Goal: Information Seeking & Learning: Learn about a topic

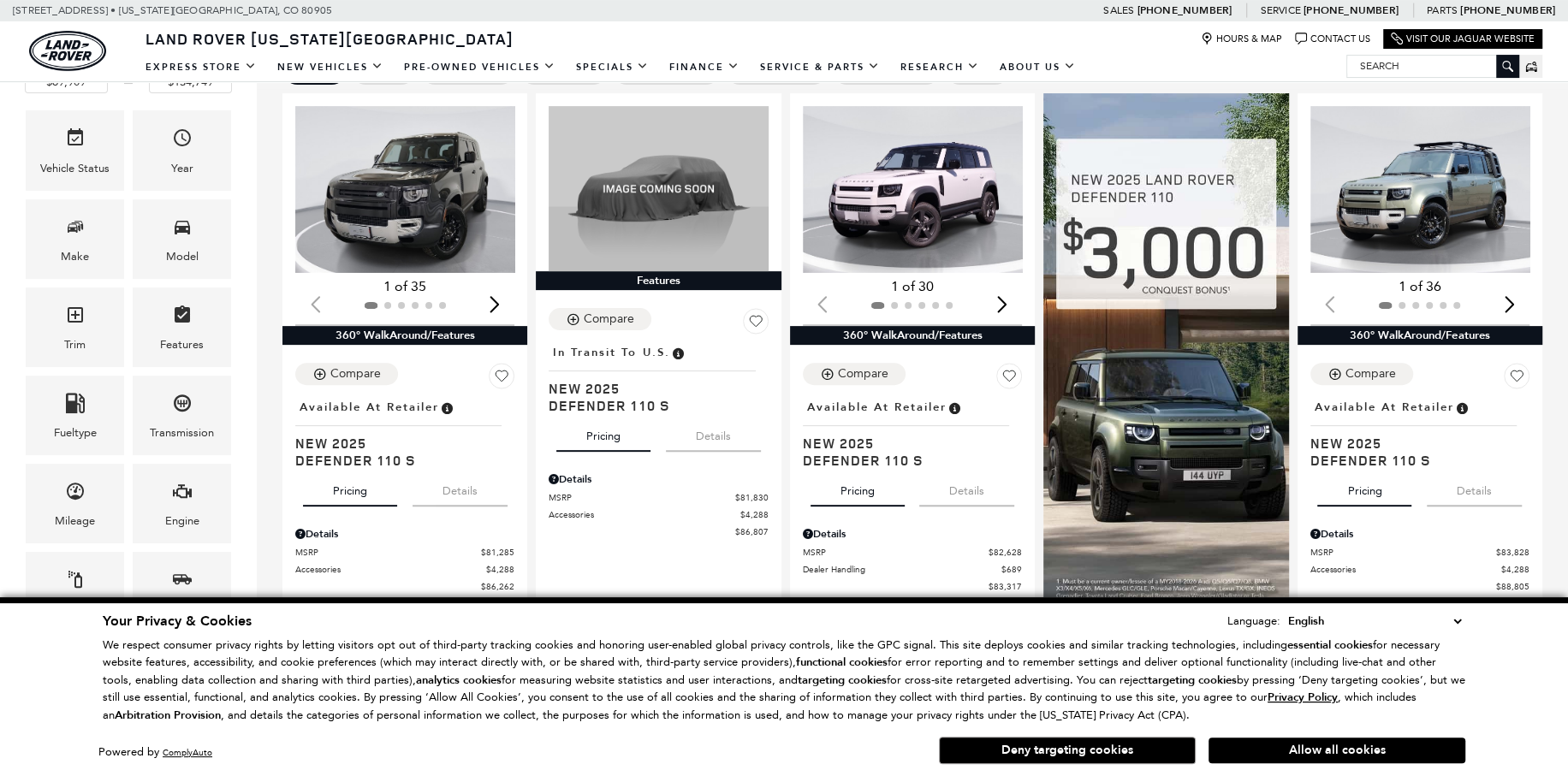
scroll to position [428, 0]
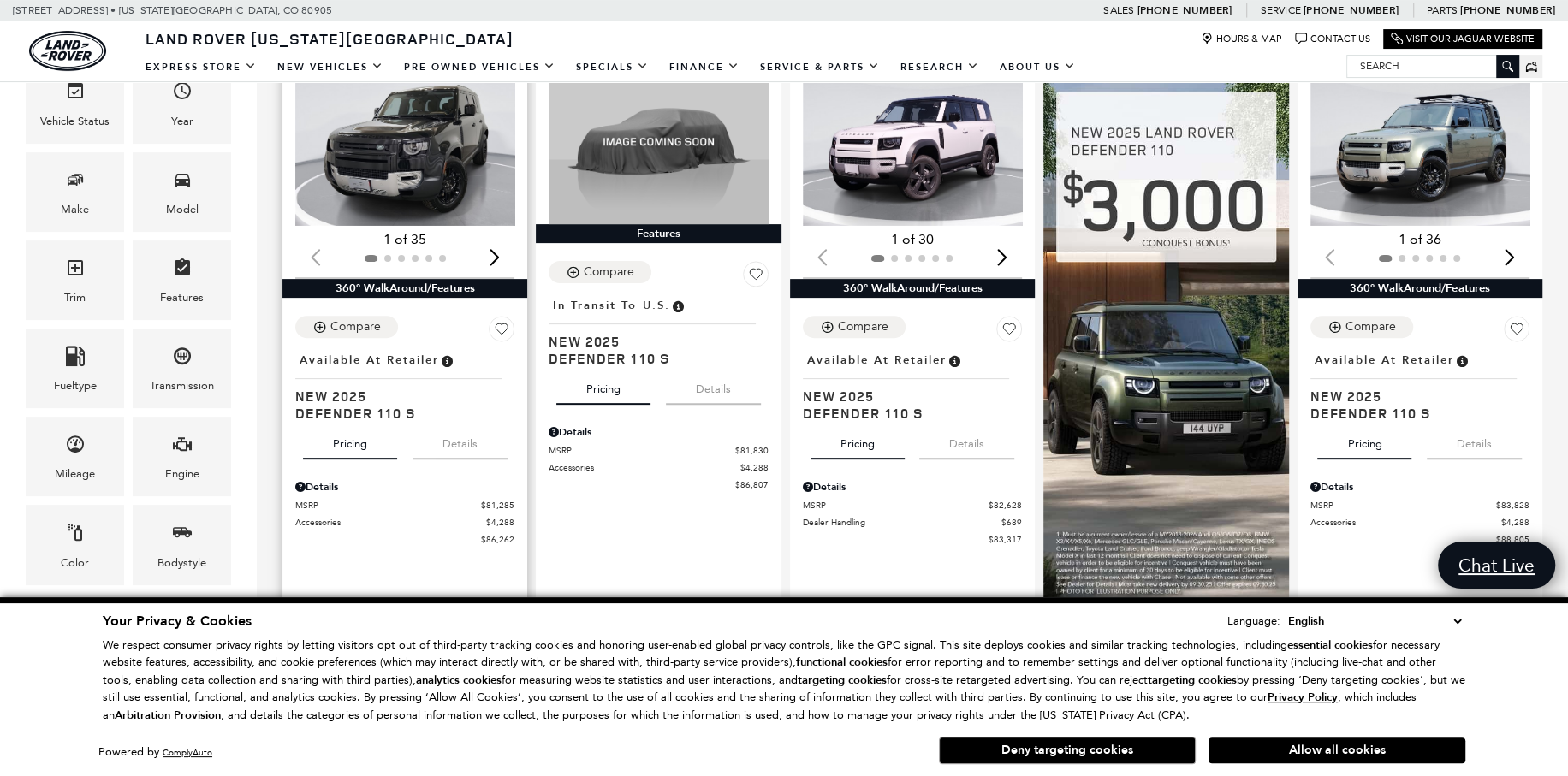
click at [498, 256] on div "Next slide" at bounding box center [494, 258] width 23 height 38
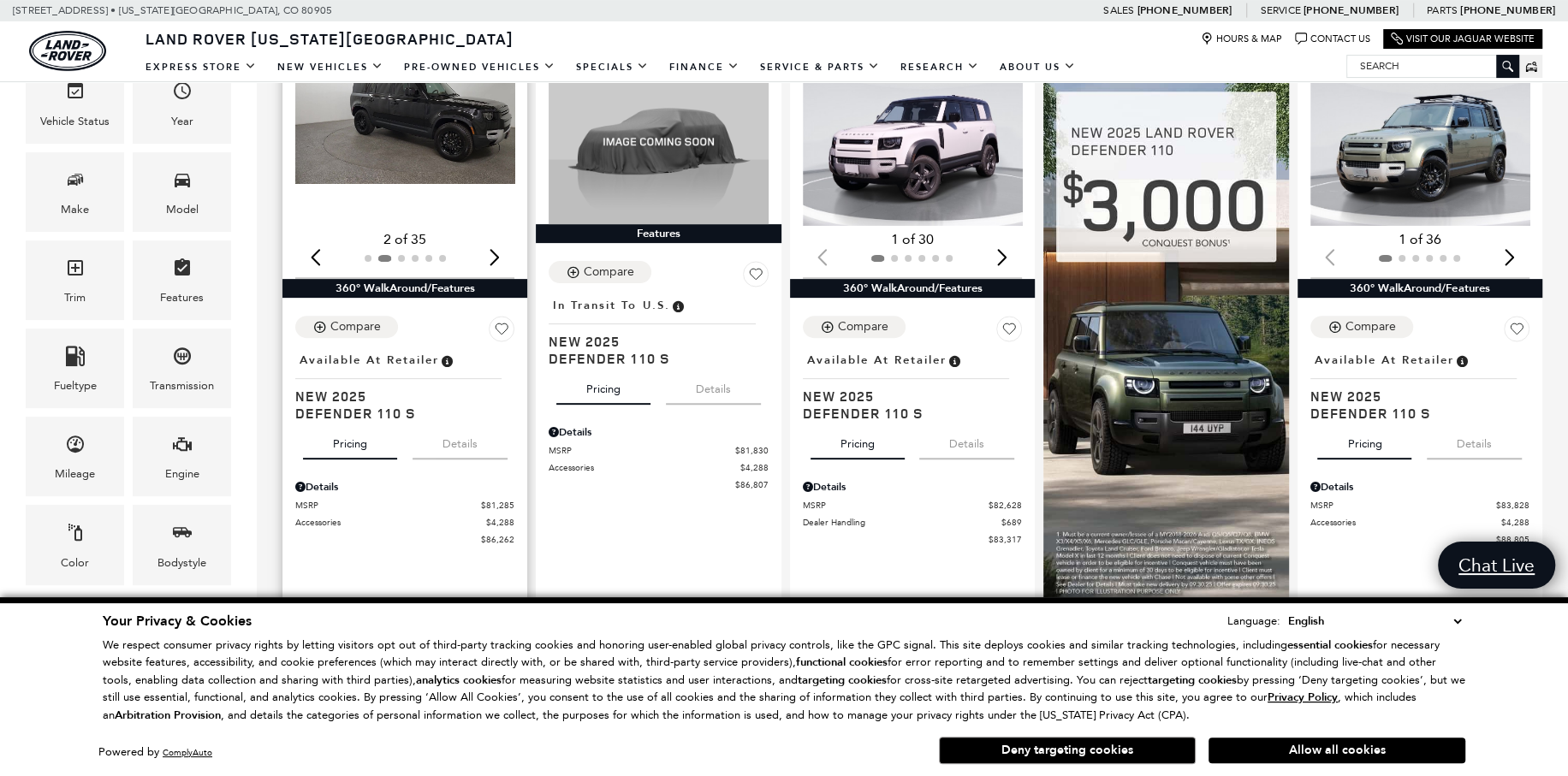
click at [498, 256] on div "Next slide" at bounding box center [494, 258] width 23 height 38
click at [501, 246] on div "Next slide" at bounding box center [494, 258] width 23 height 38
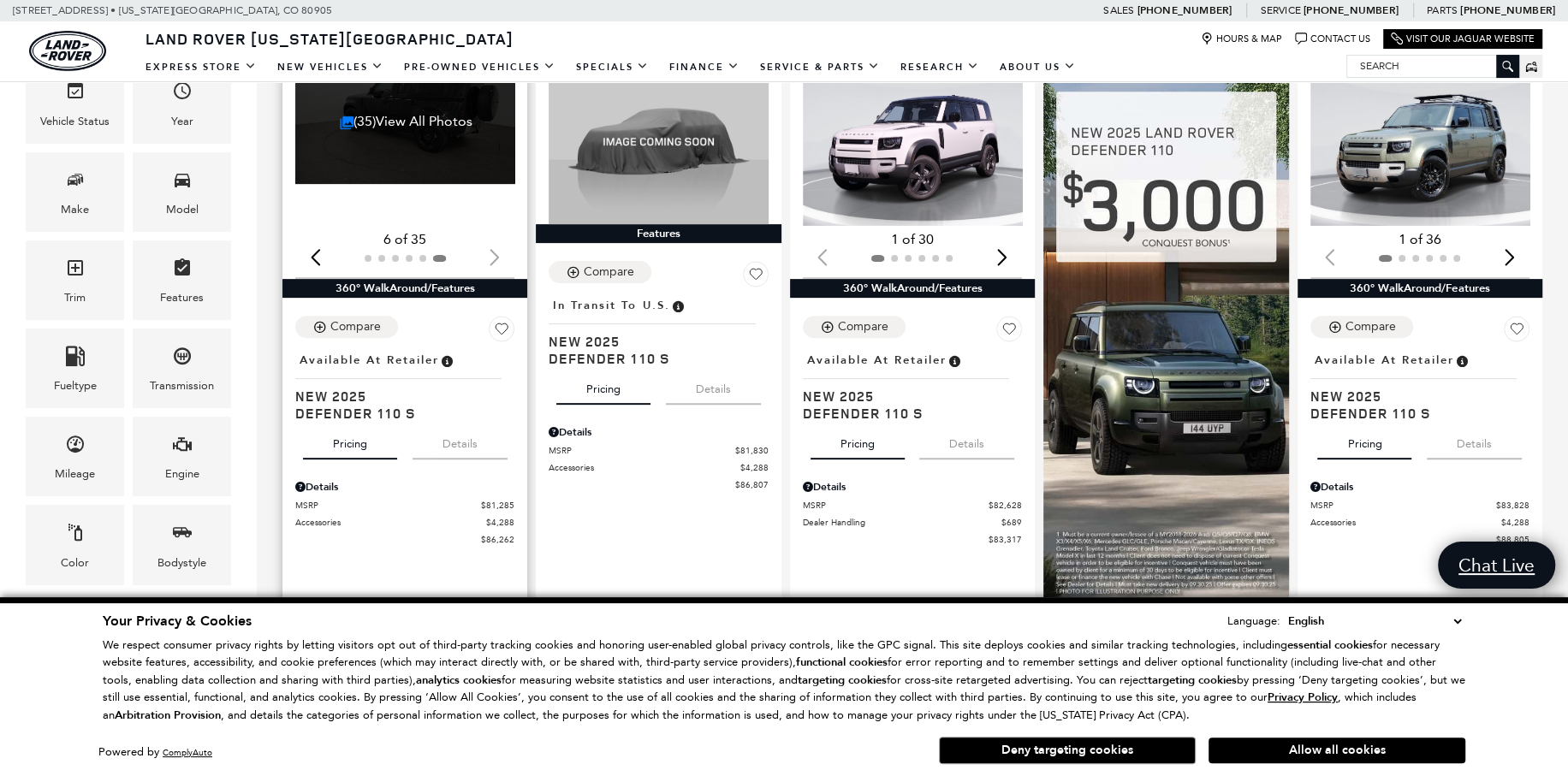
click at [501, 246] on div "6 of 35" at bounding box center [405, 239] width 219 height 18
click at [397, 120] on link "(35) View All Photos" at bounding box center [406, 121] width 132 height 17
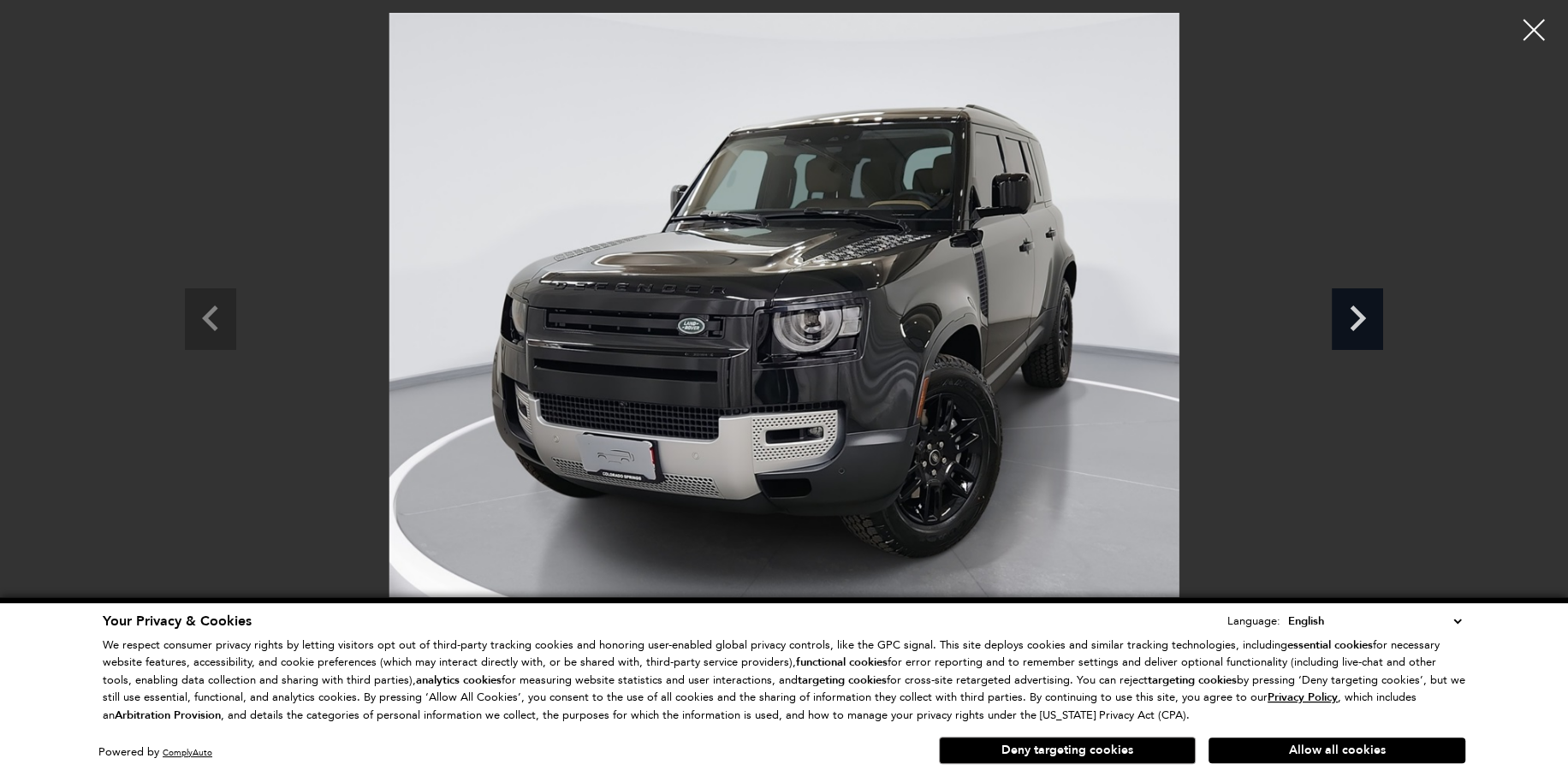
click at [1336, 317] on icon "Next slide" at bounding box center [1357, 316] width 52 height 55
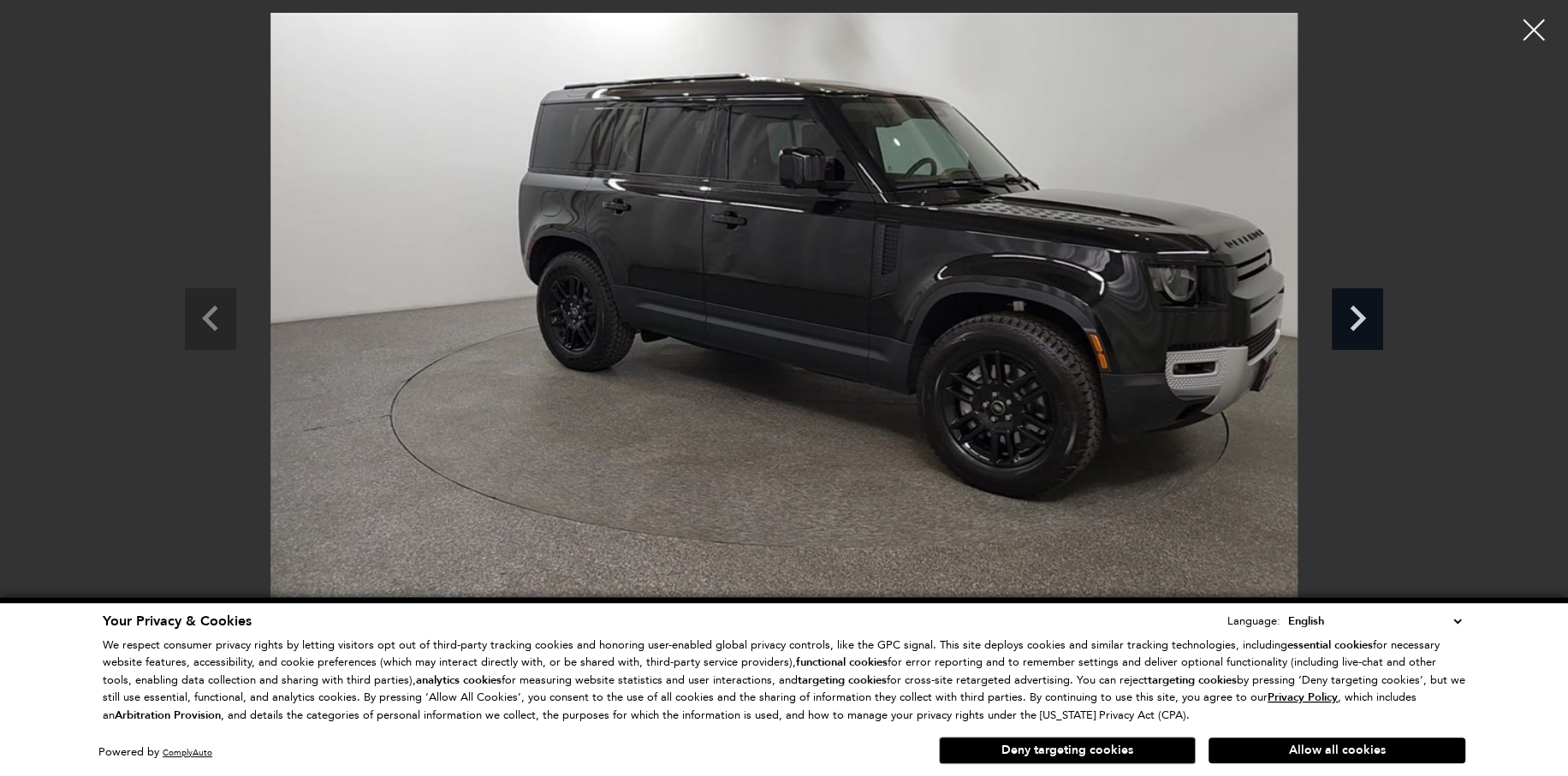
click at [1336, 317] on icon "Next slide" at bounding box center [1357, 316] width 52 height 55
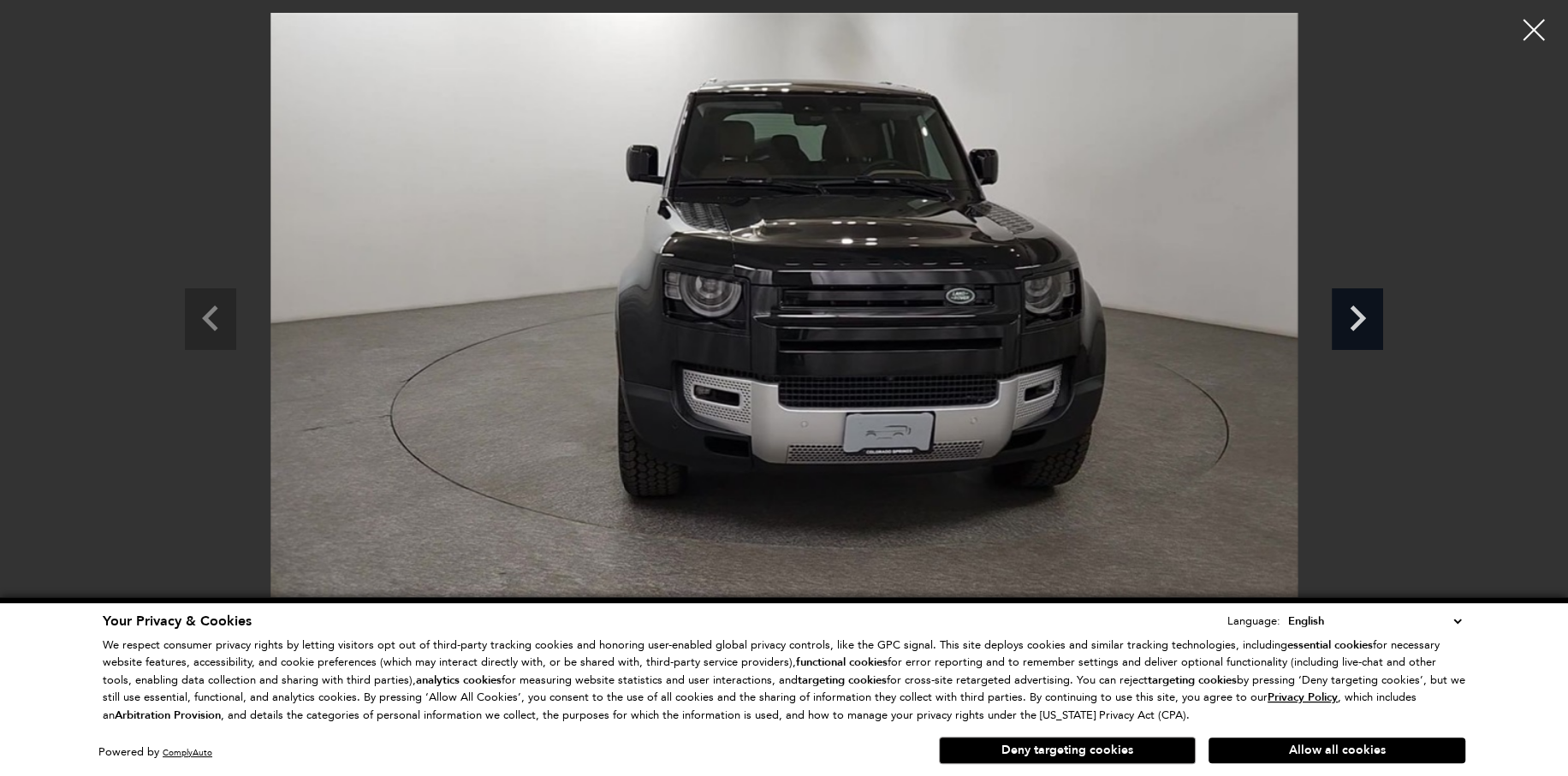
click at [1336, 317] on icon "Next slide" at bounding box center [1357, 316] width 52 height 55
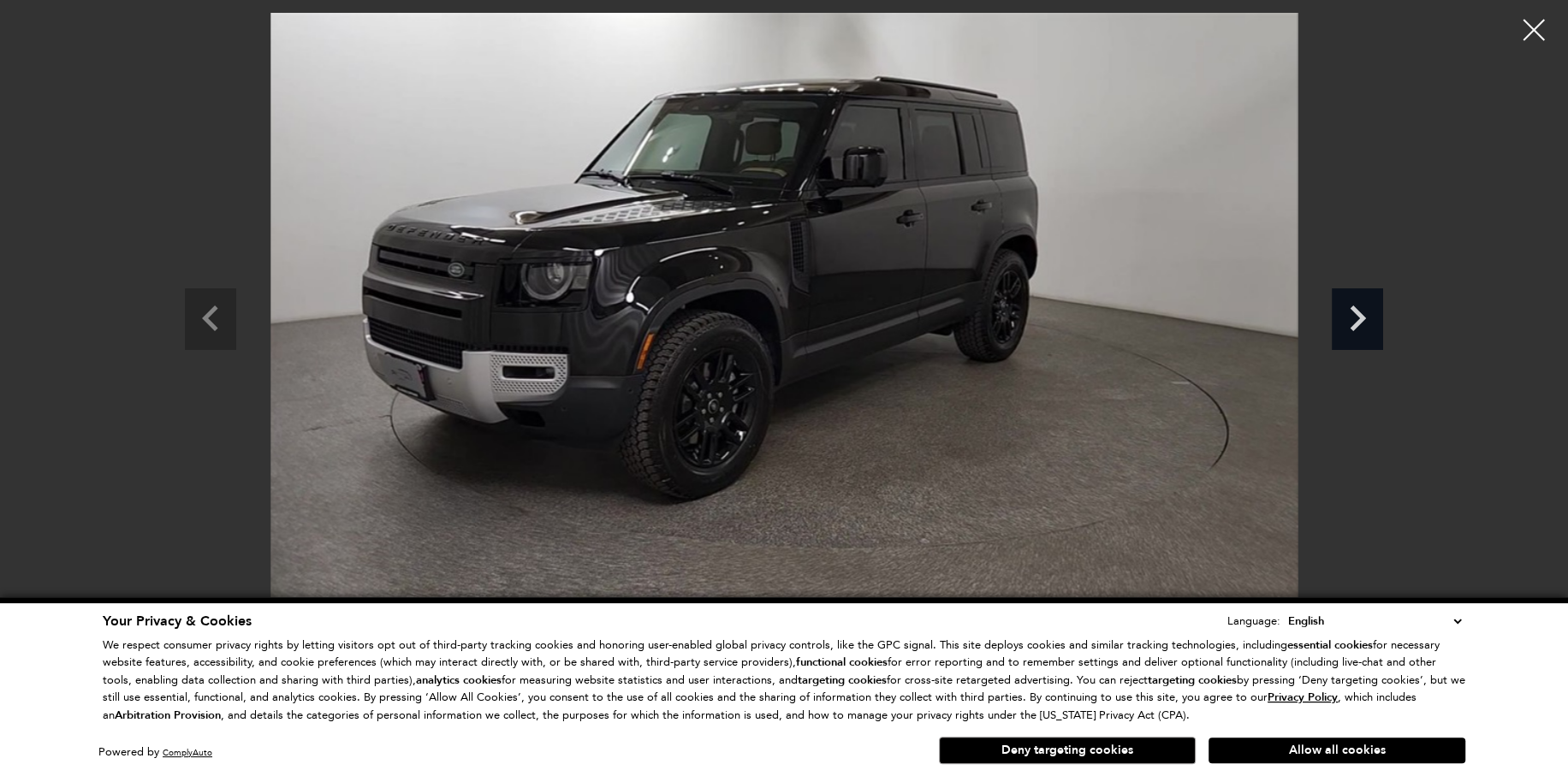
click at [1336, 317] on icon "Next slide" at bounding box center [1357, 316] width 52 height 55
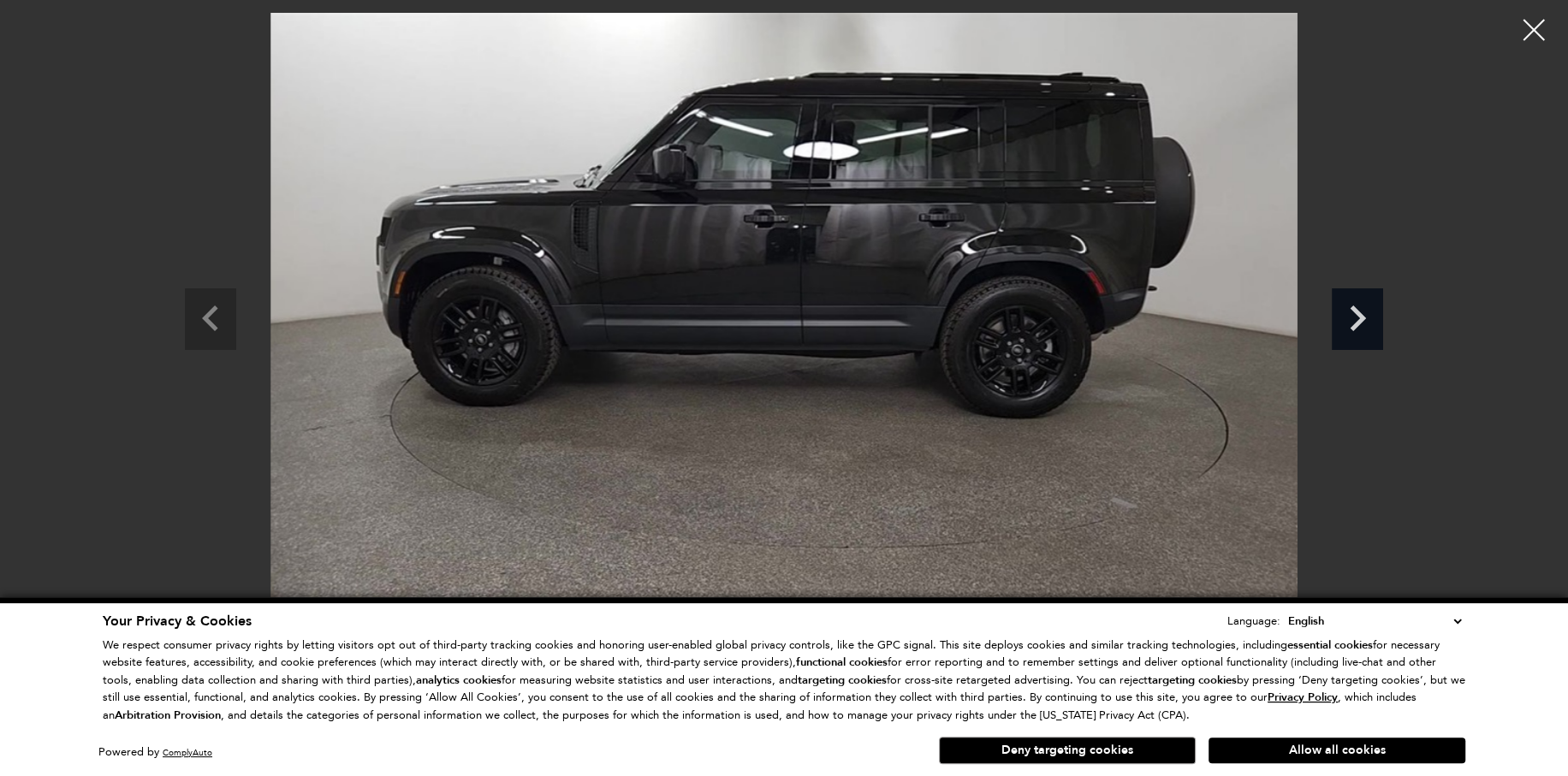
click at [1336, 317] on icon "Next slide" at bounding box center [1357, 316] width 52 height 55
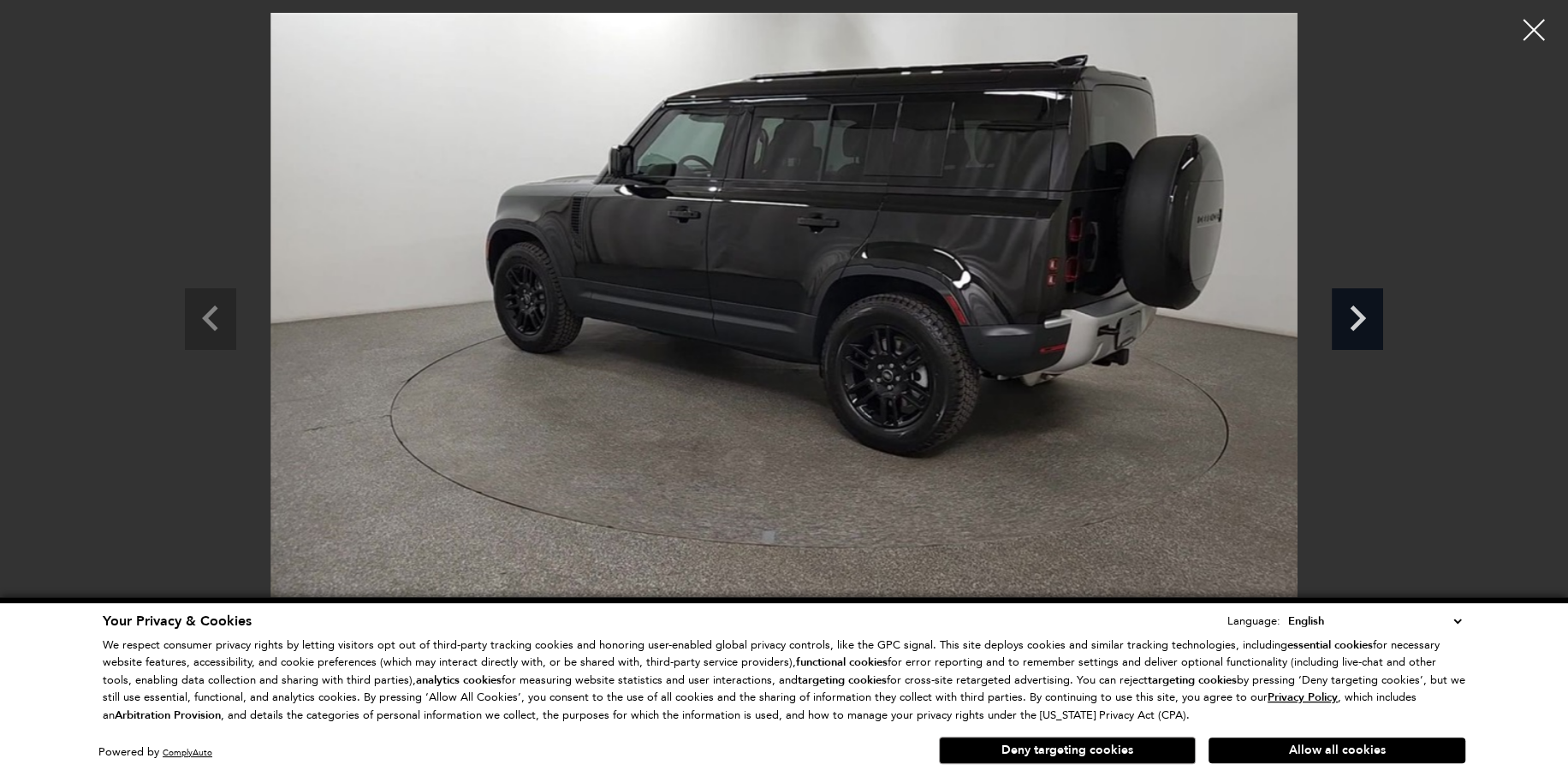
click at [1336, 317] on icon "Next slide" at bounding box center [1357, 316] width 52 height 55
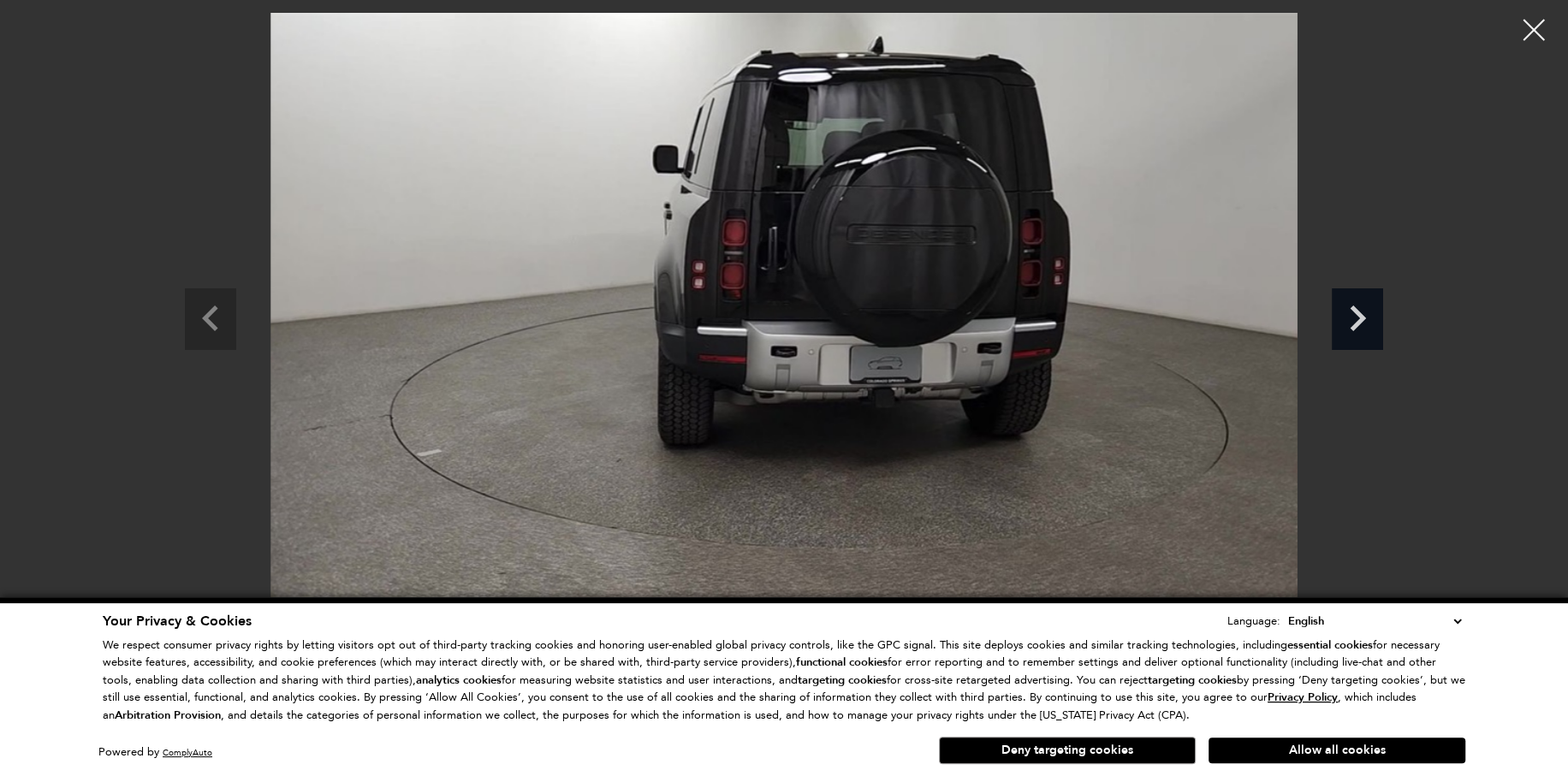
click at [1336, 317] on icon "Next slide" at bounding box center [1357, 316] width 52 height 55
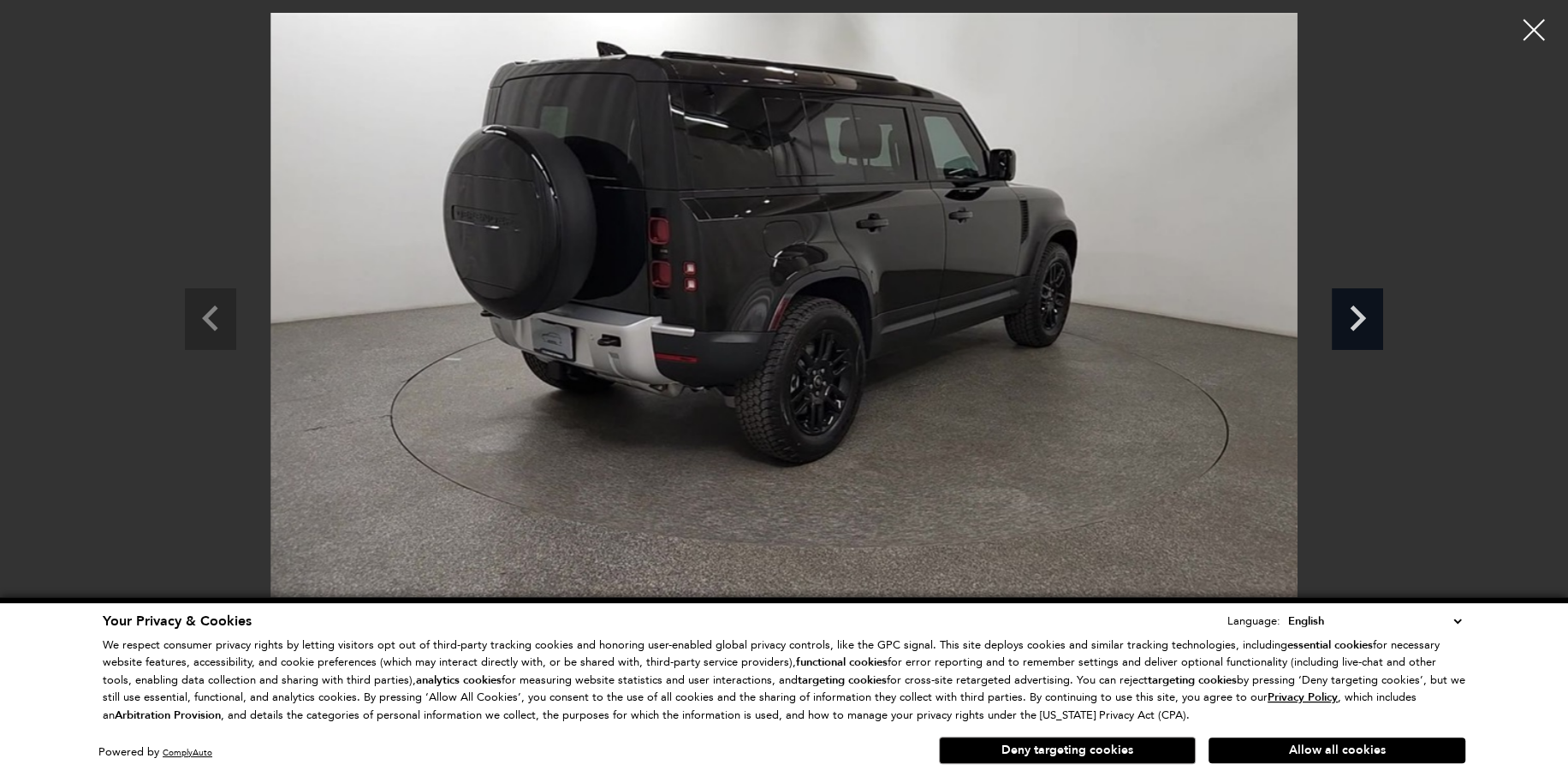
click at [1336, 317] on icon "Next slide" at bounding box center [1357, 316] width 52 height 55
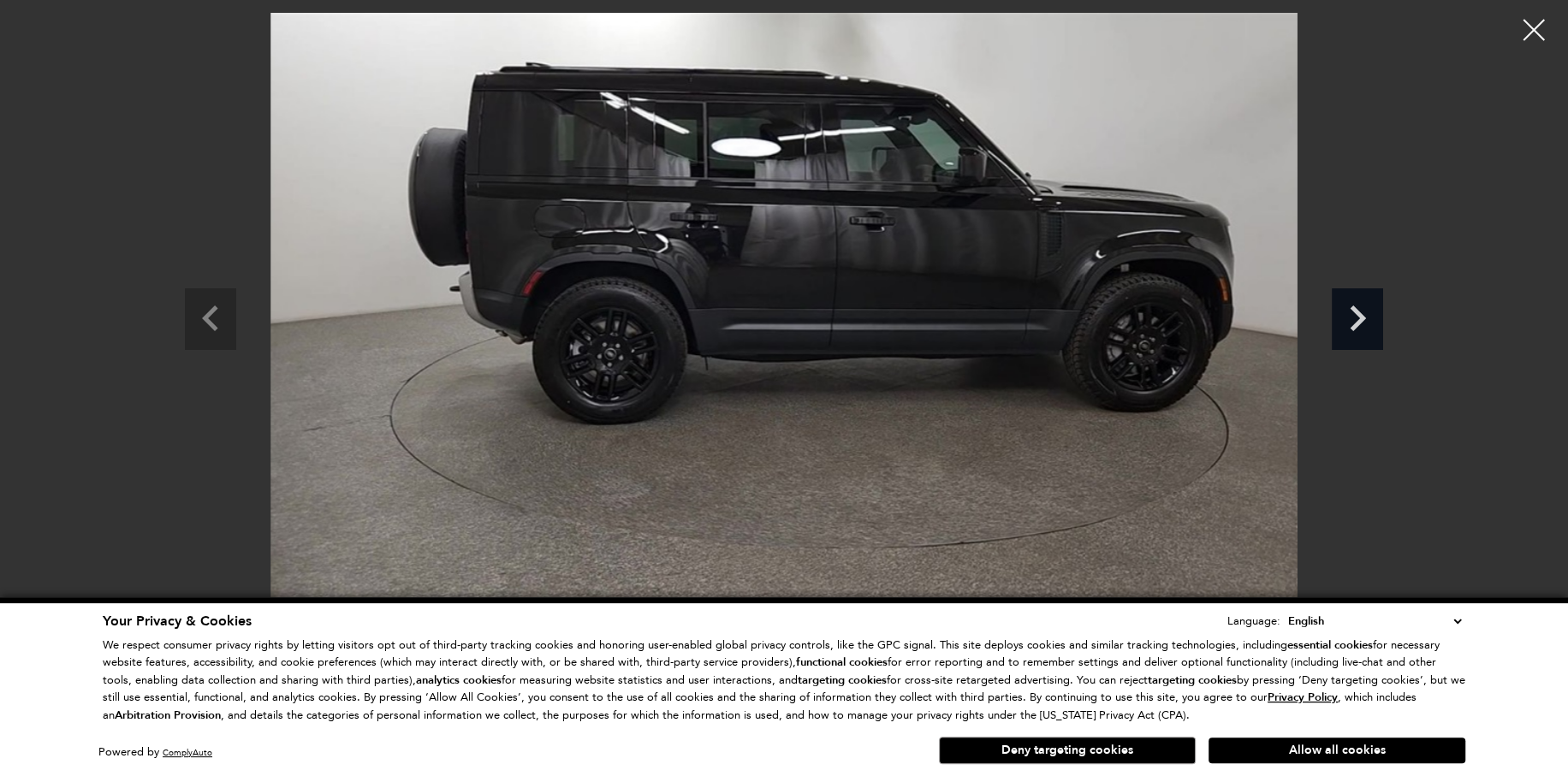
click at [1336, 317] on icon "Next slide" at bounding box center [1357, 316] width 52 height 55
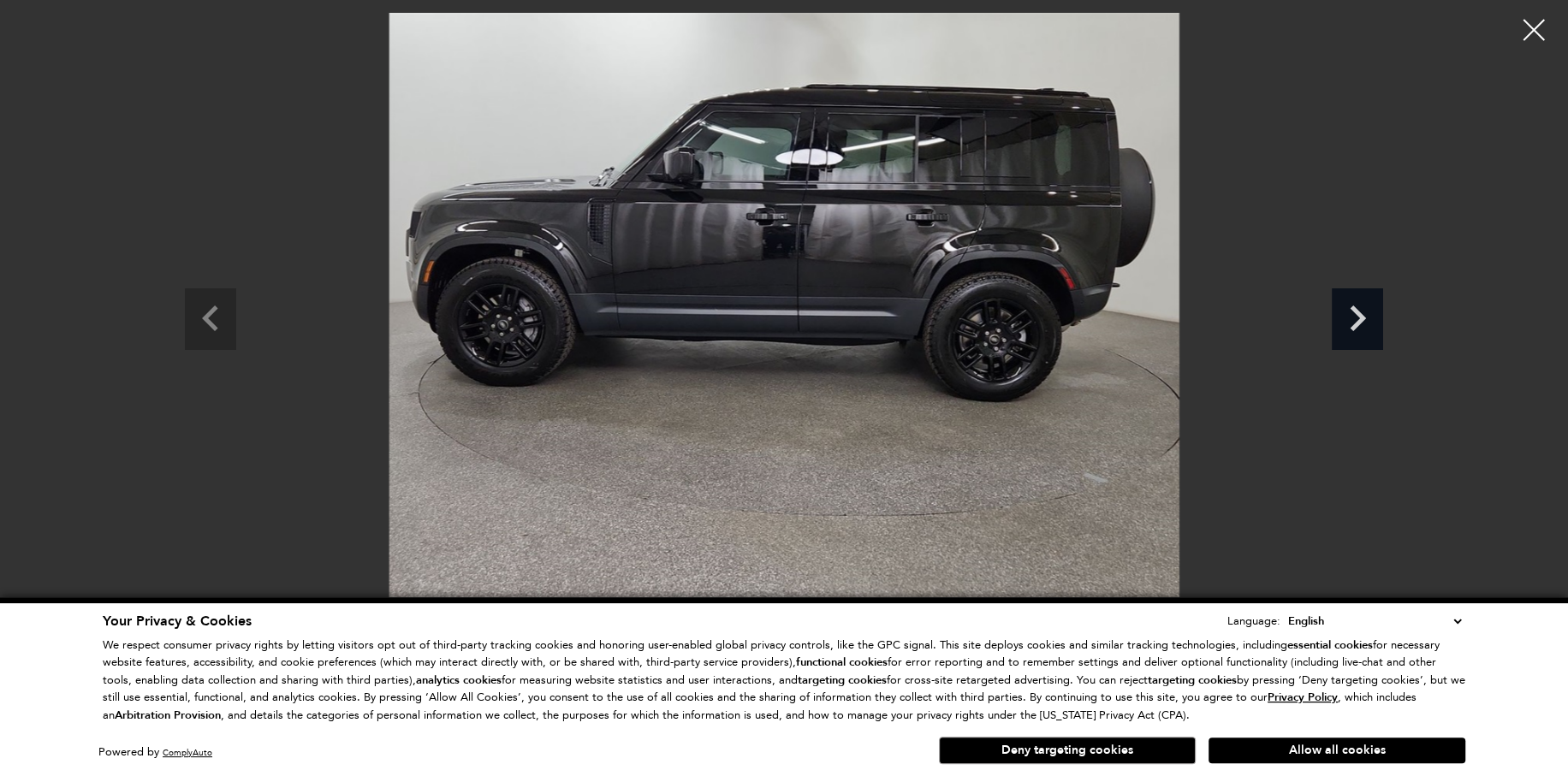
click at [1336, 317] on icon "Next slide" at bounding box center [1357, 316] width 52 height 55
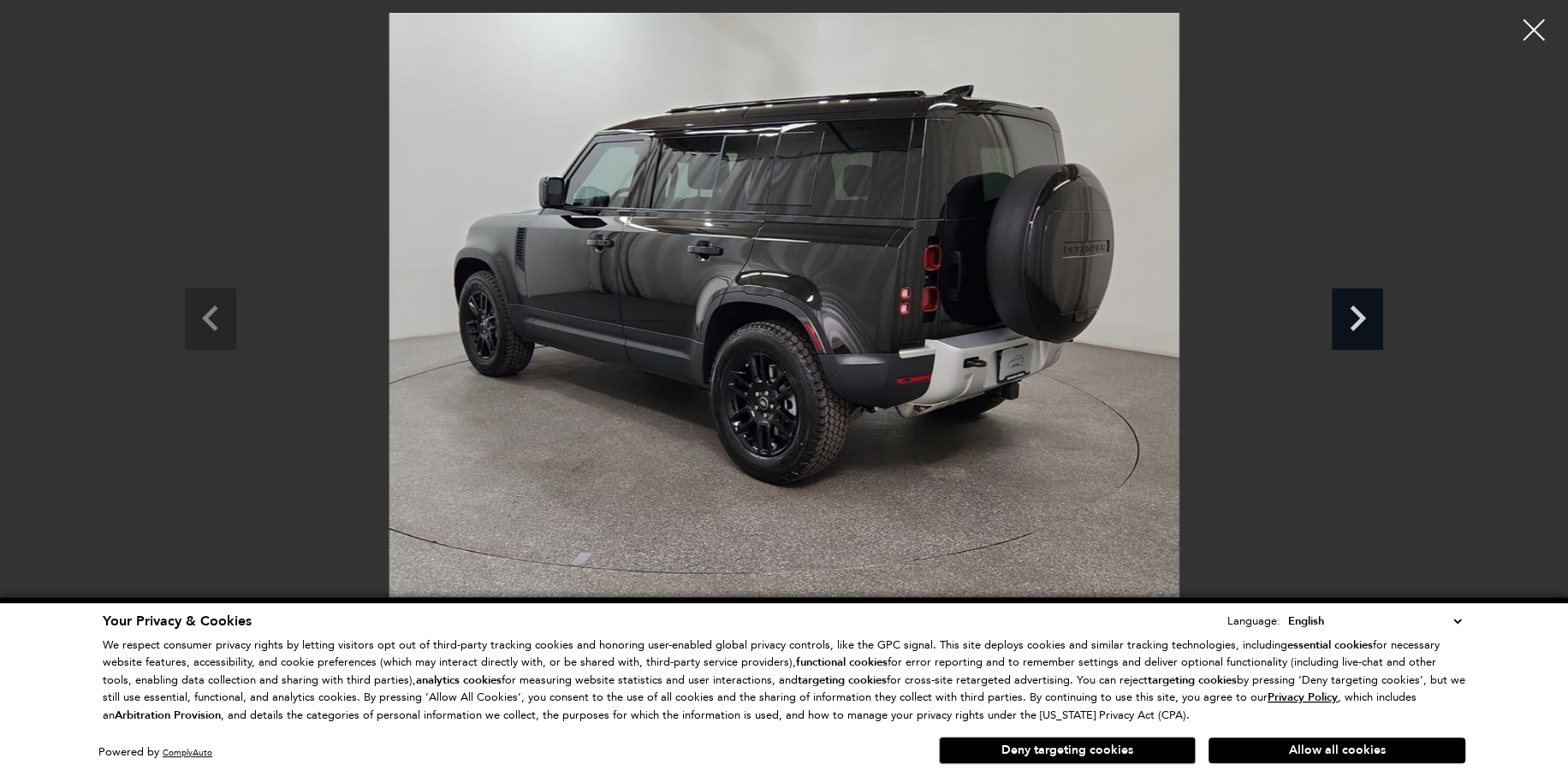
click at [1336, 317] on icon "Next slide" at bounding box center [1357, 316] width 52 height 55
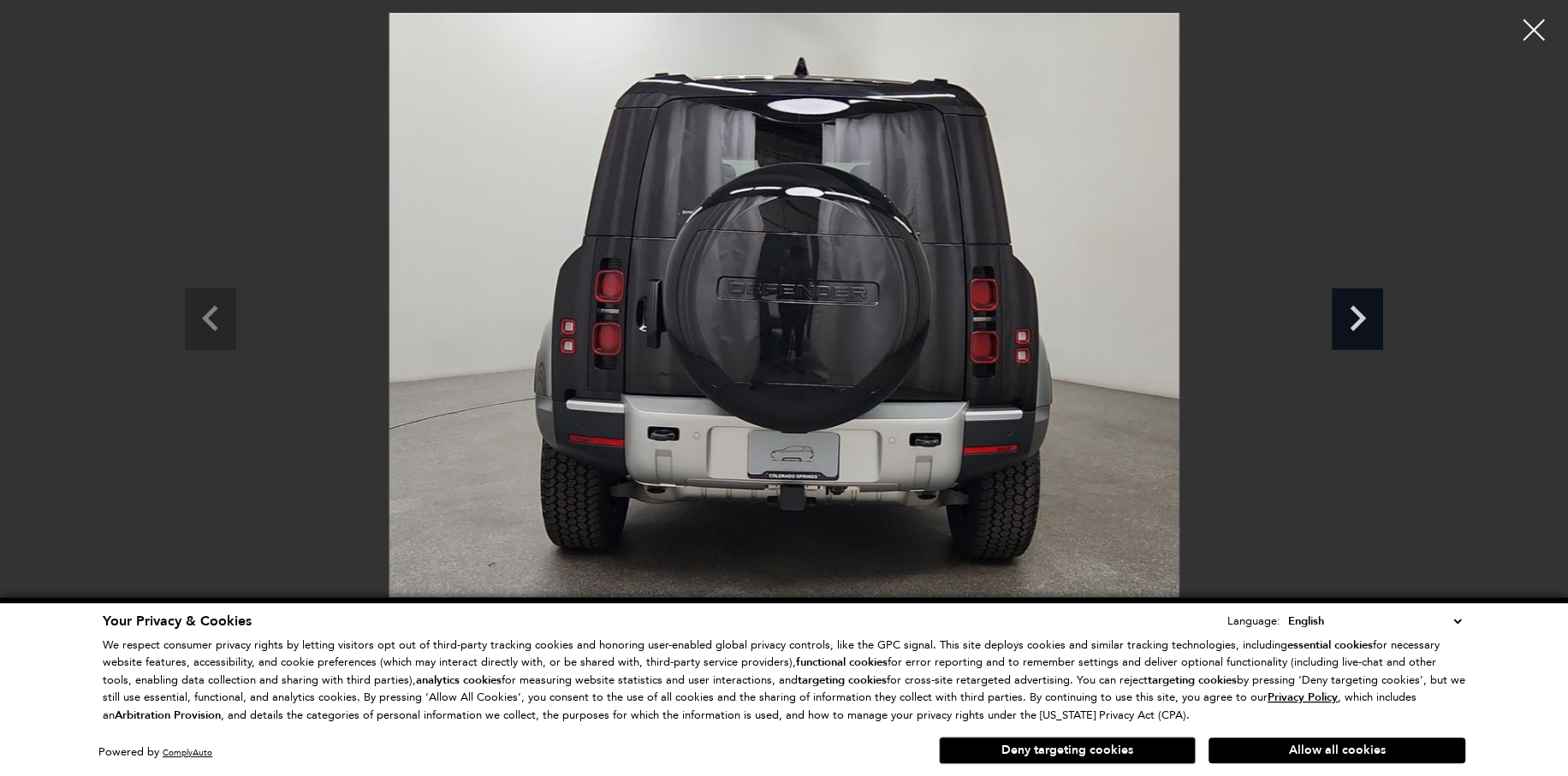
click at [1336, 317] on icon "Next slide" at bounding box center [1357, 316] width 52 height 55
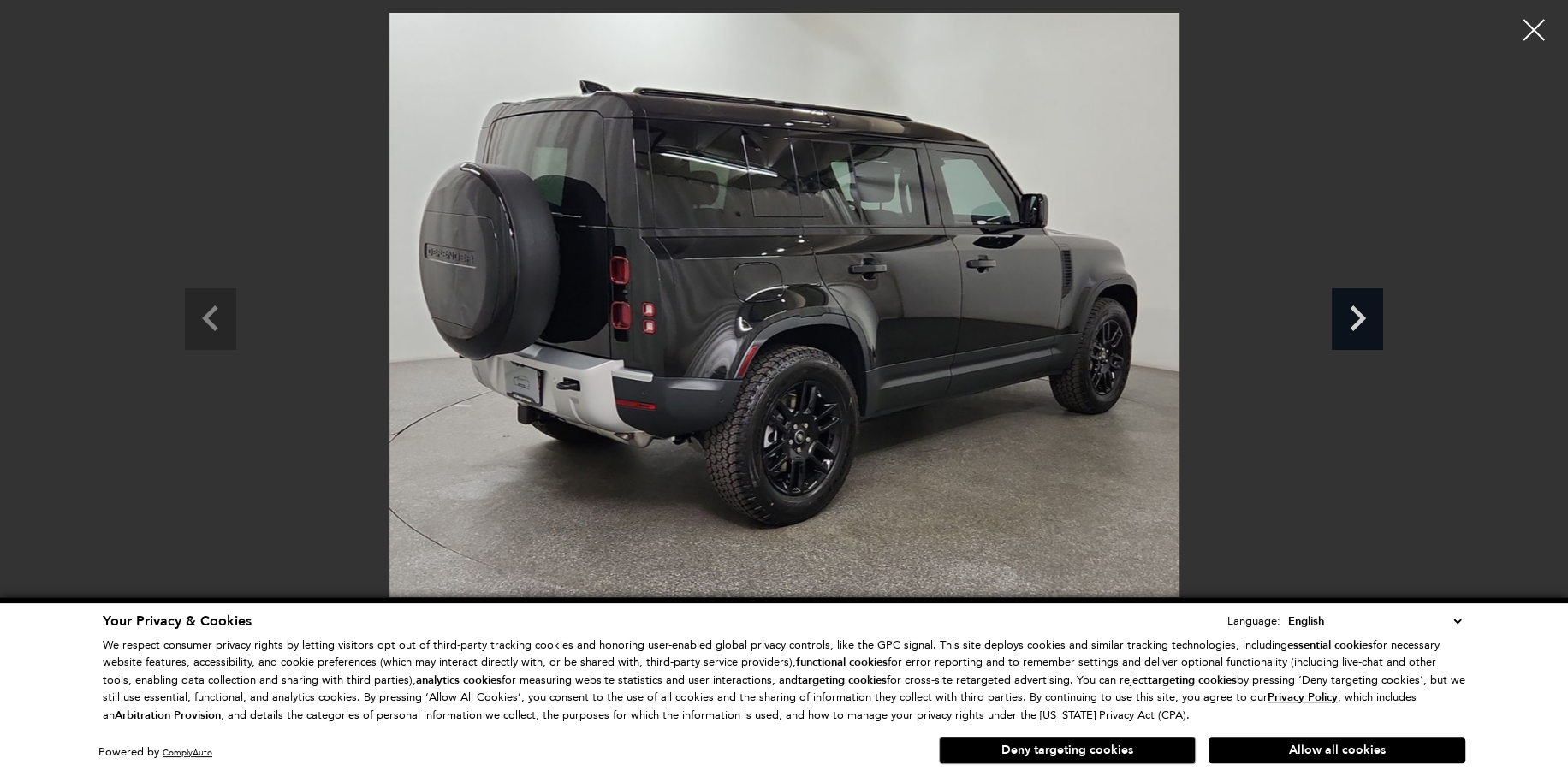
click at [1336, 317] on icon "Next slide" at bounding box center [1357, 316] width 52 height 55
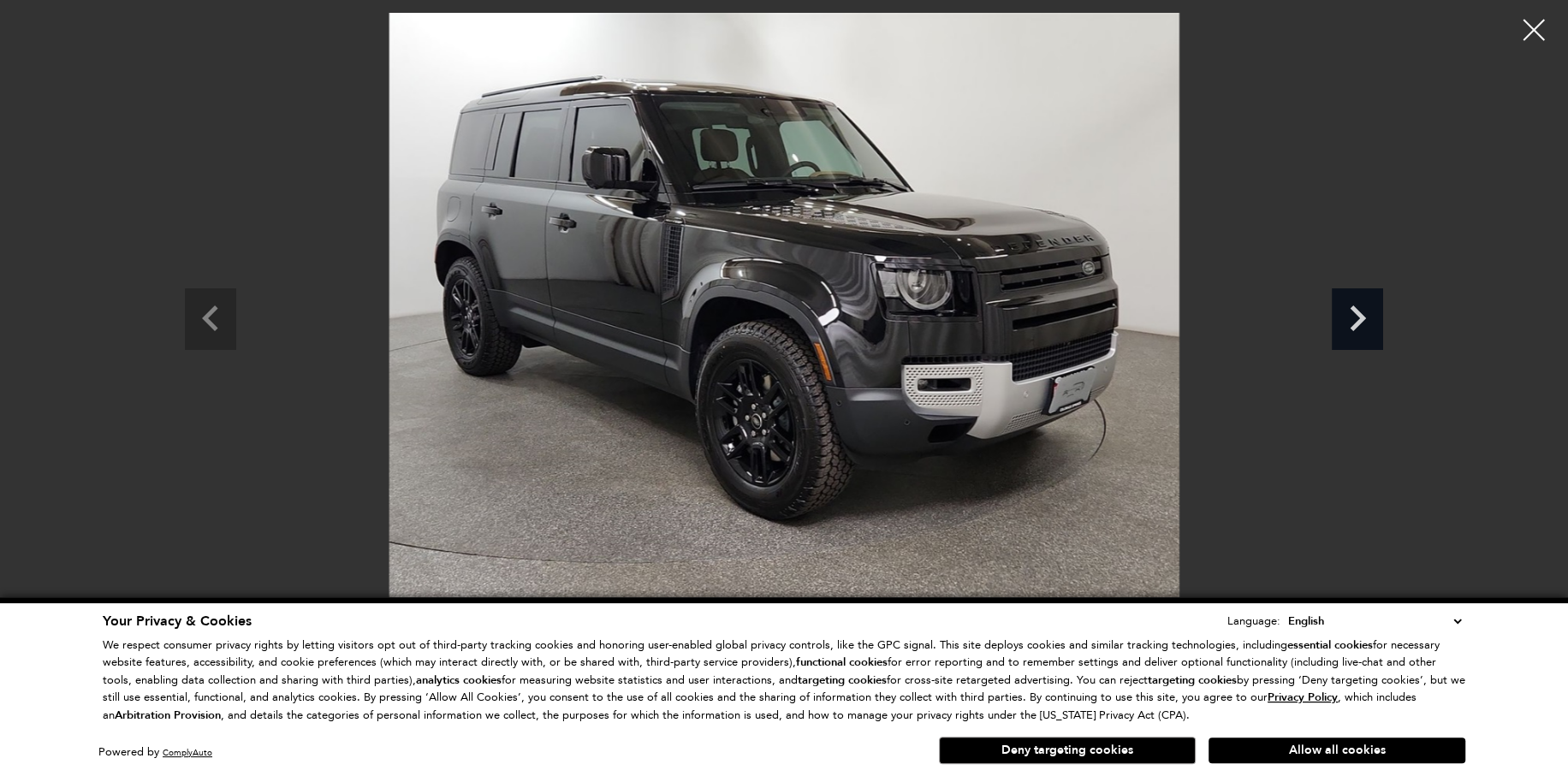
click at [1336, 317] on icon "Next slide" at bounding box center [1357, 316] width 52 height 55
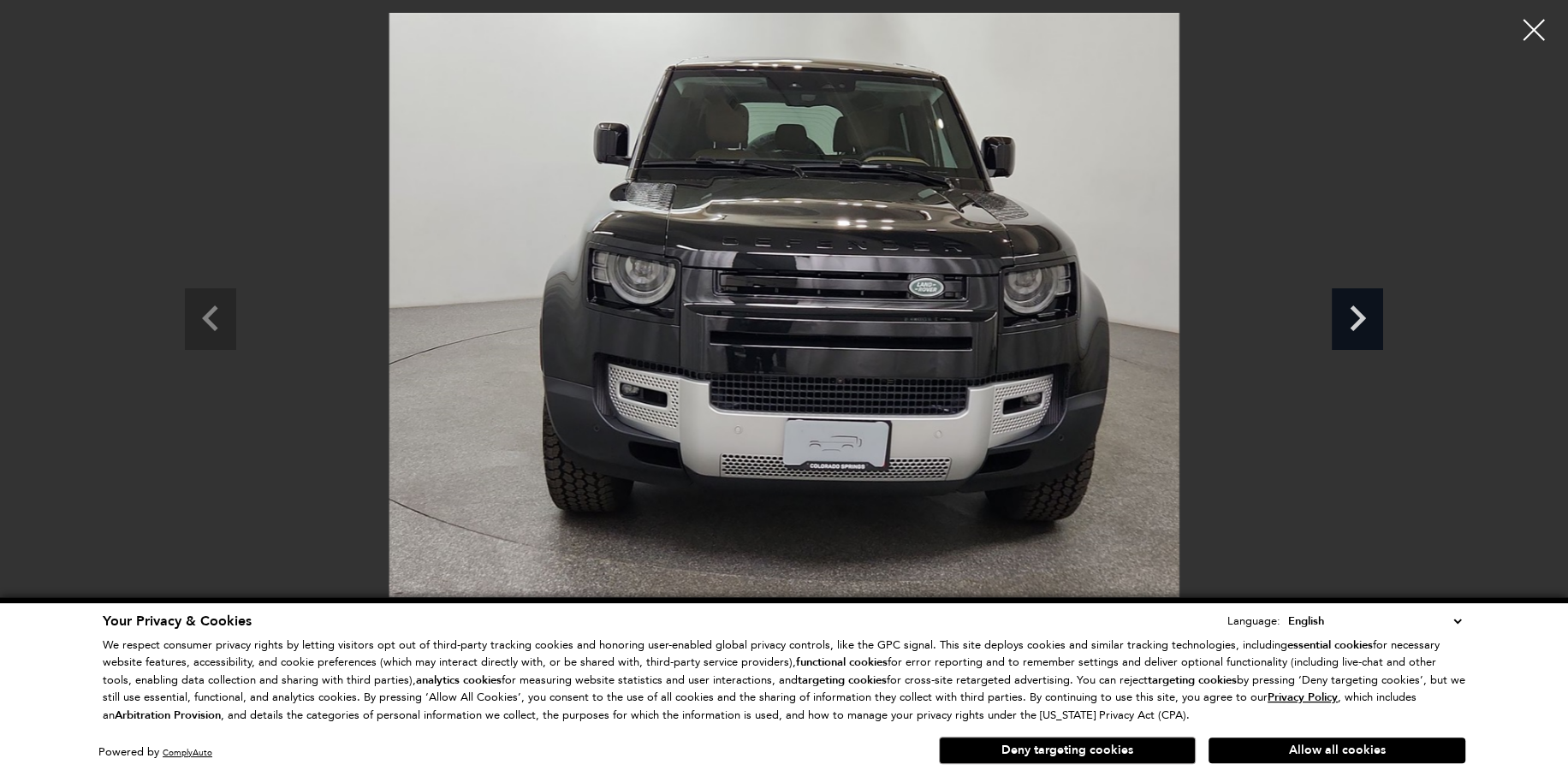
click at [1336, 317] on icon "Next slide" at bounding box center [1357, 316] width 52 height 55
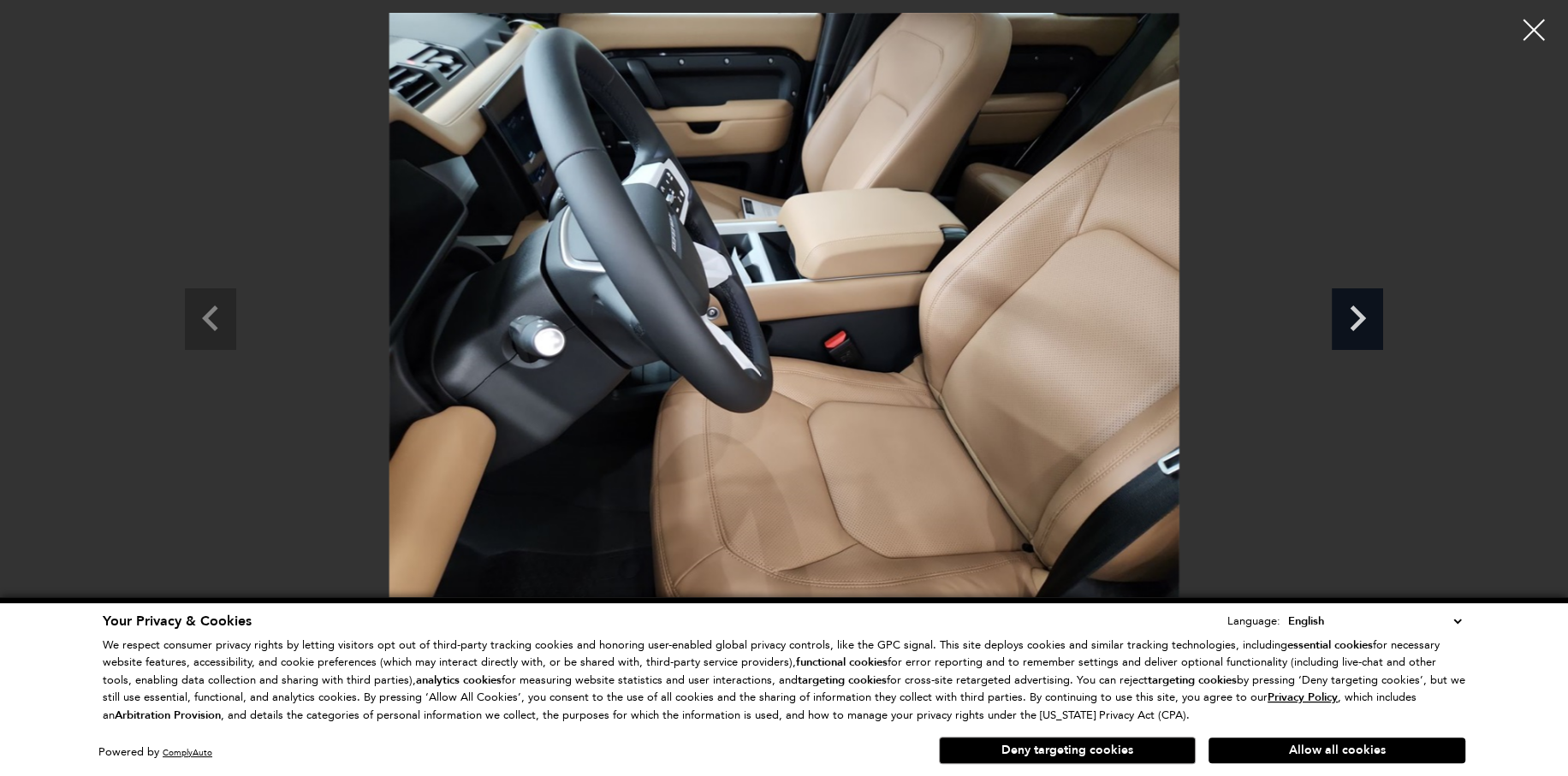
click at [1336, 317] on icon "Next slide" at bounding box center [1357, 316] width 52 height 55
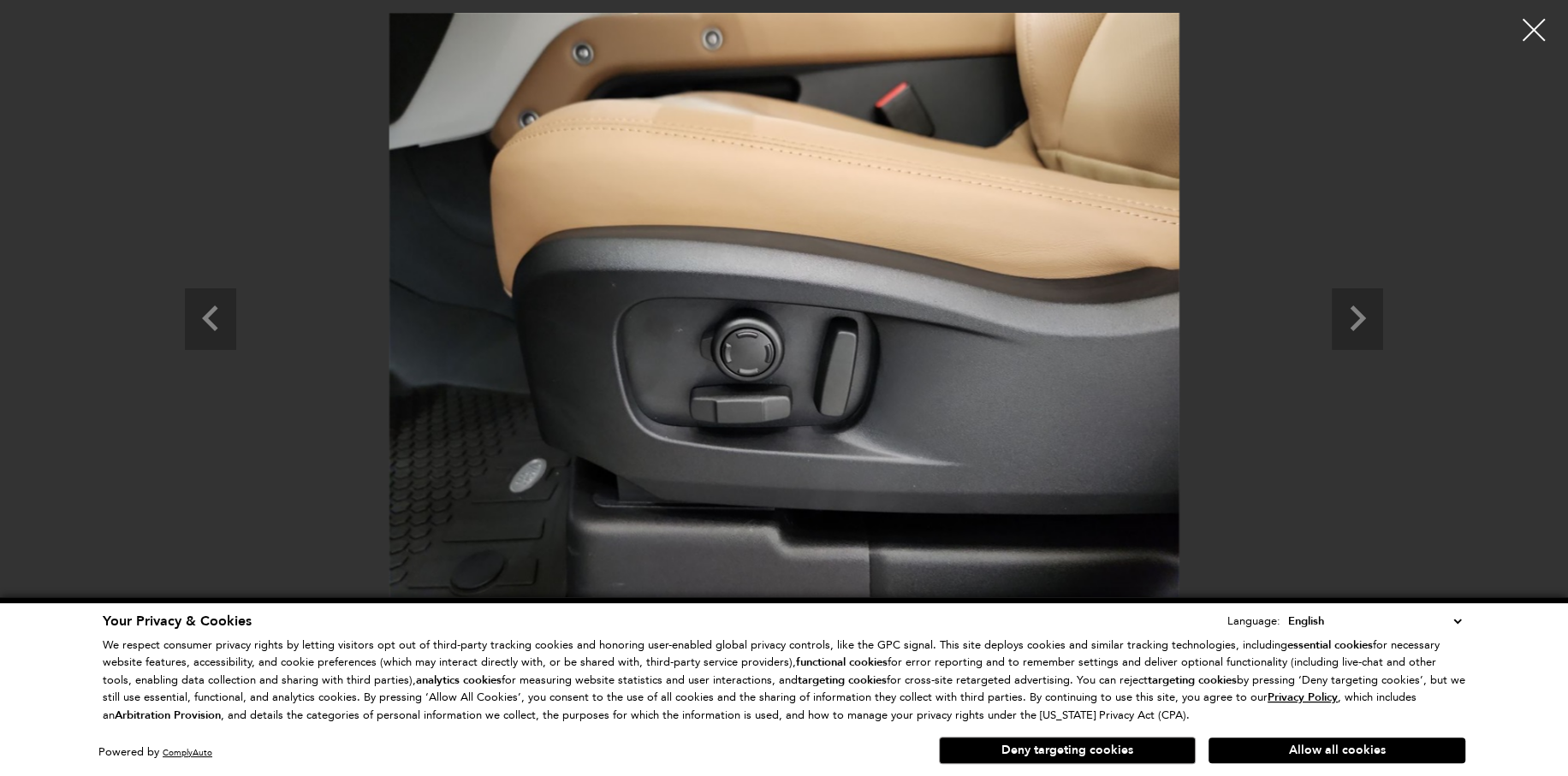
click at [1539, 16] on div at bounding box center [1534, 30] width 46 height 46
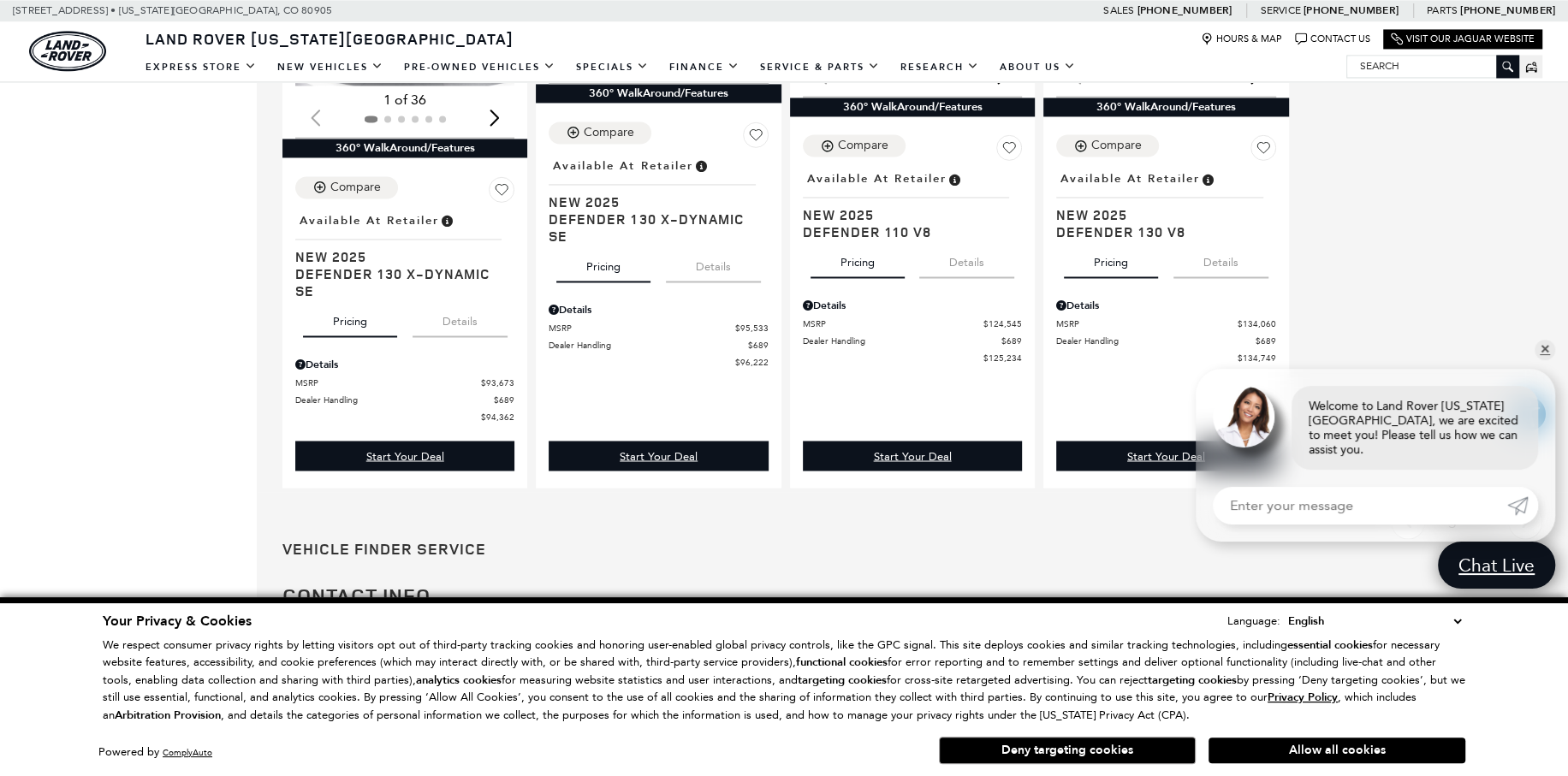
scroll to position [2482, 0]
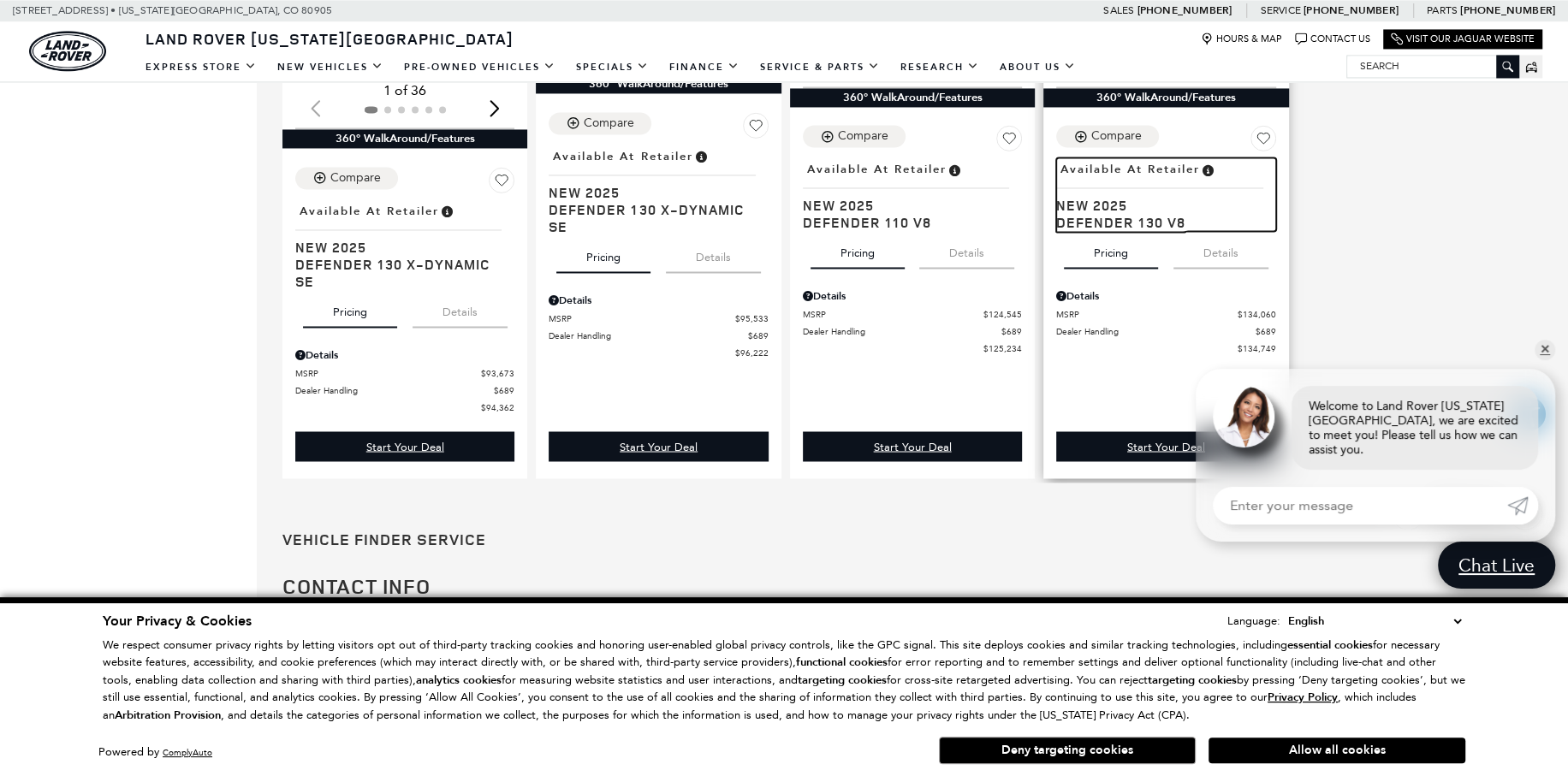
click at [1121, 231] on span "Defender 130 V8" at bounding box center [1159, 223] width 206 height 18
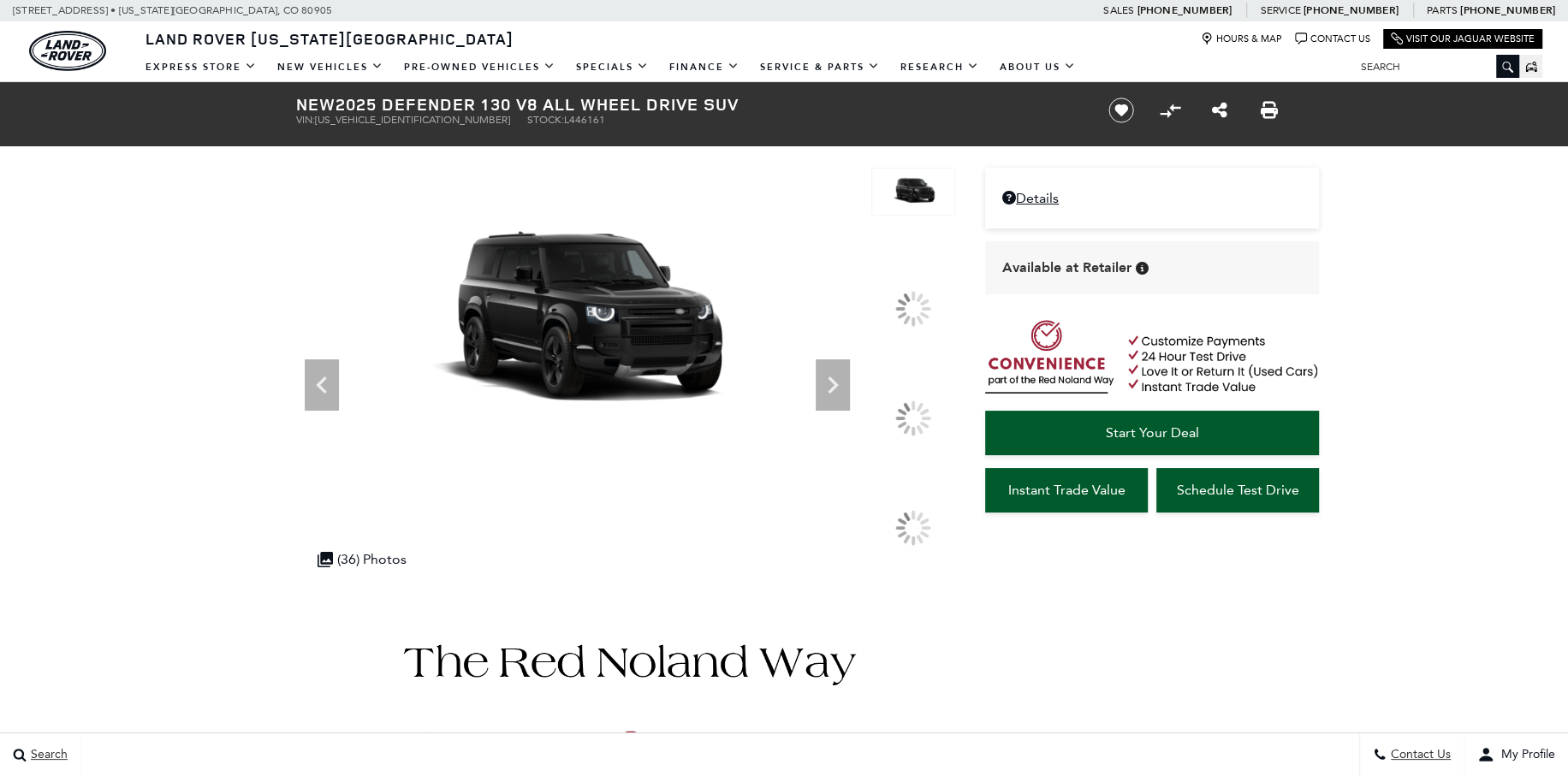
scroll to position [86, 0]
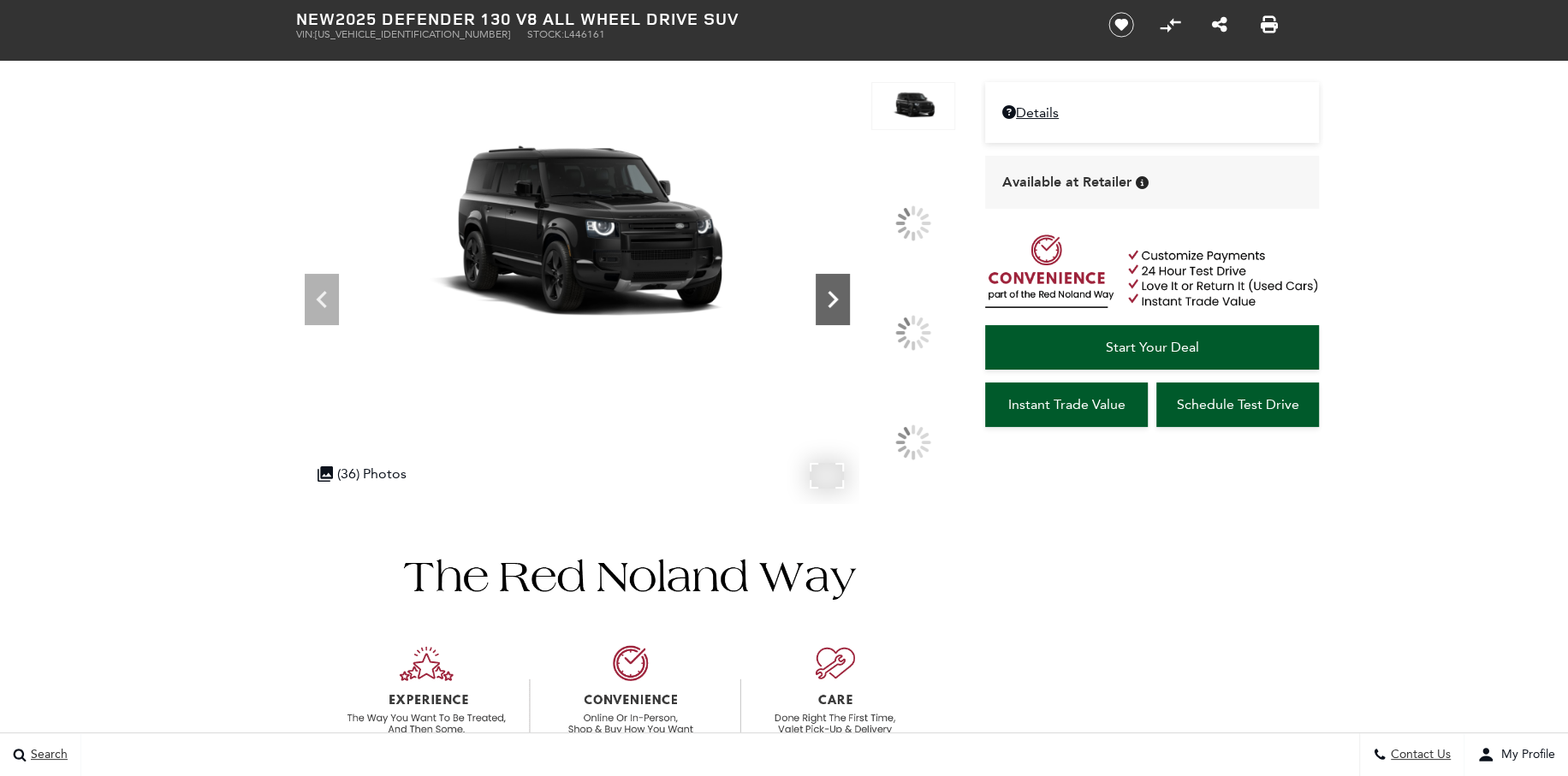
click at [850, 310] on div at bounding box center [833, 300] width 34 height 52
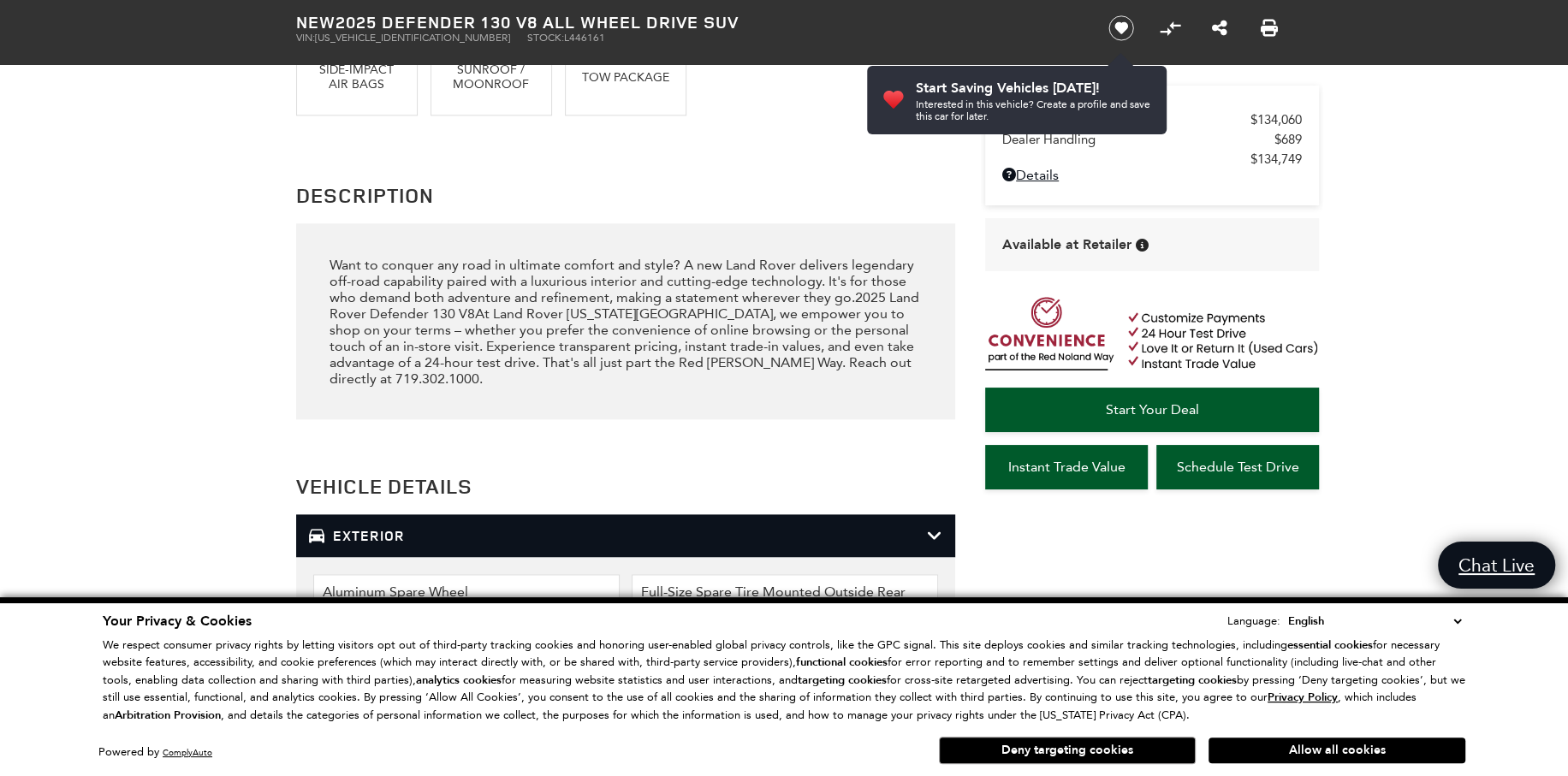
scroll to position [1797, 0]
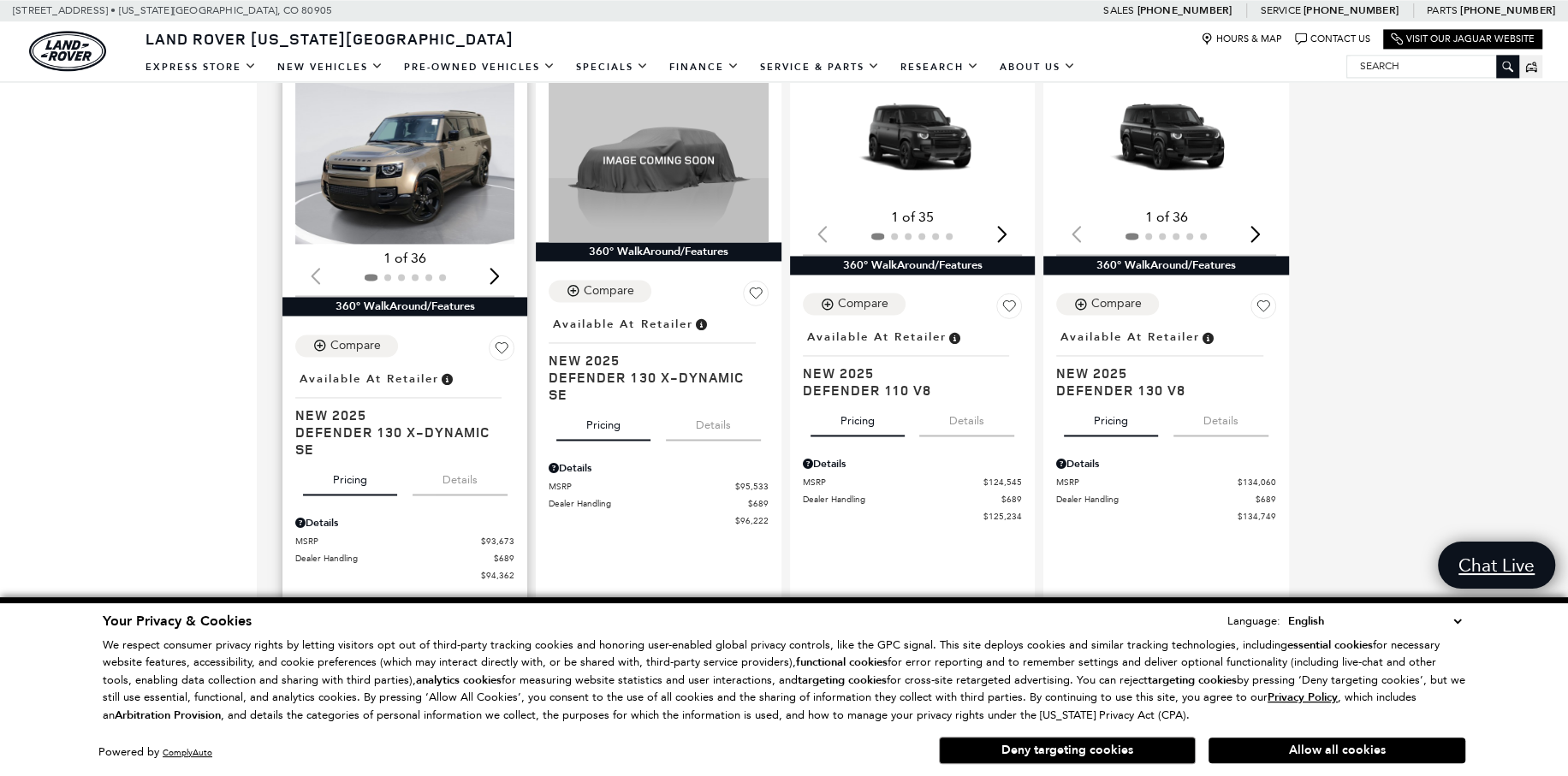
scroll to position [2310, 0]
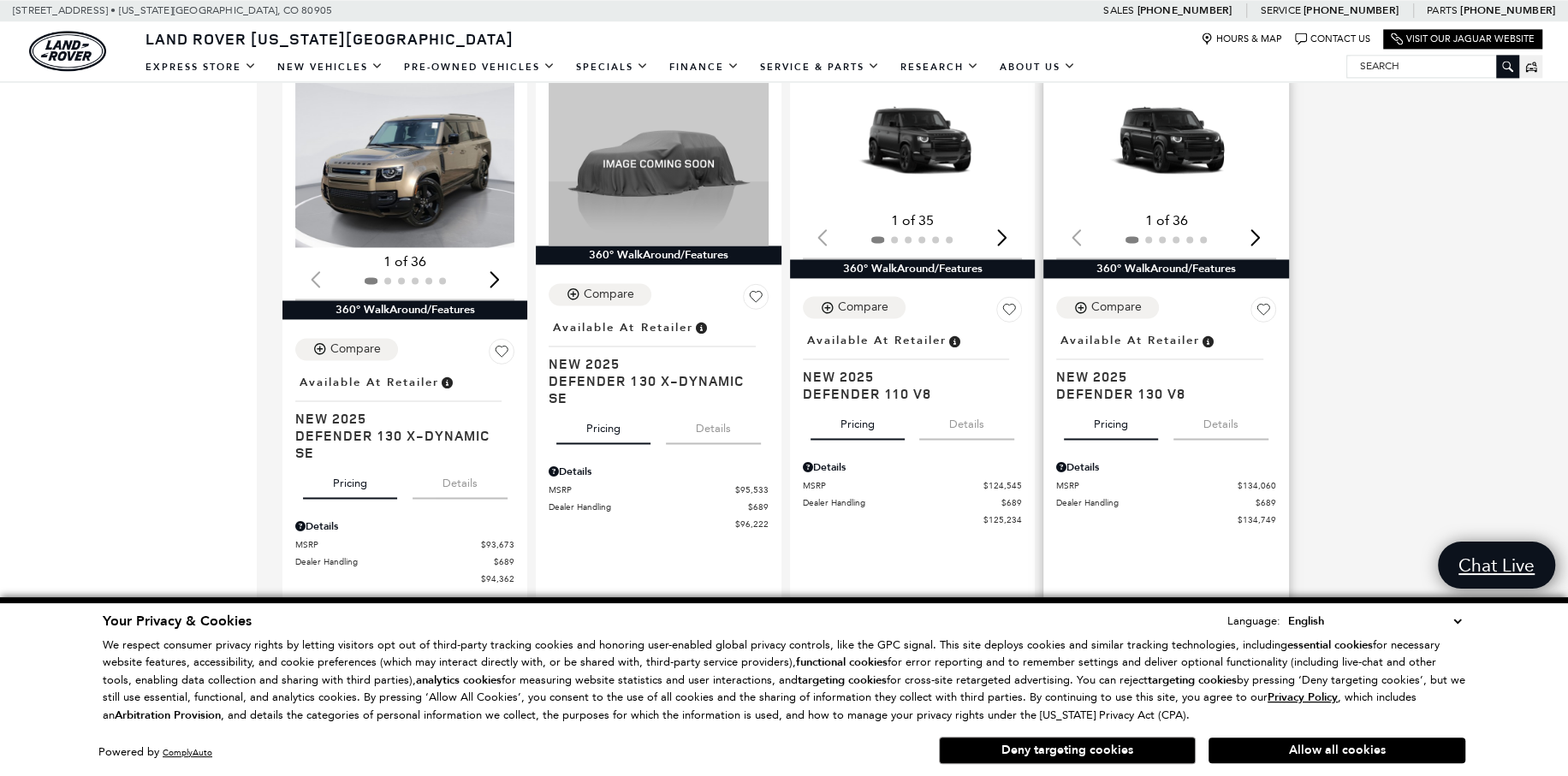
click at [1231, 434] on button "Details" at bounding box center [1222, 421] width 95 height 38
click at [969, 433] on button "Details" at bounding box center [967, 421] width 95 height 38
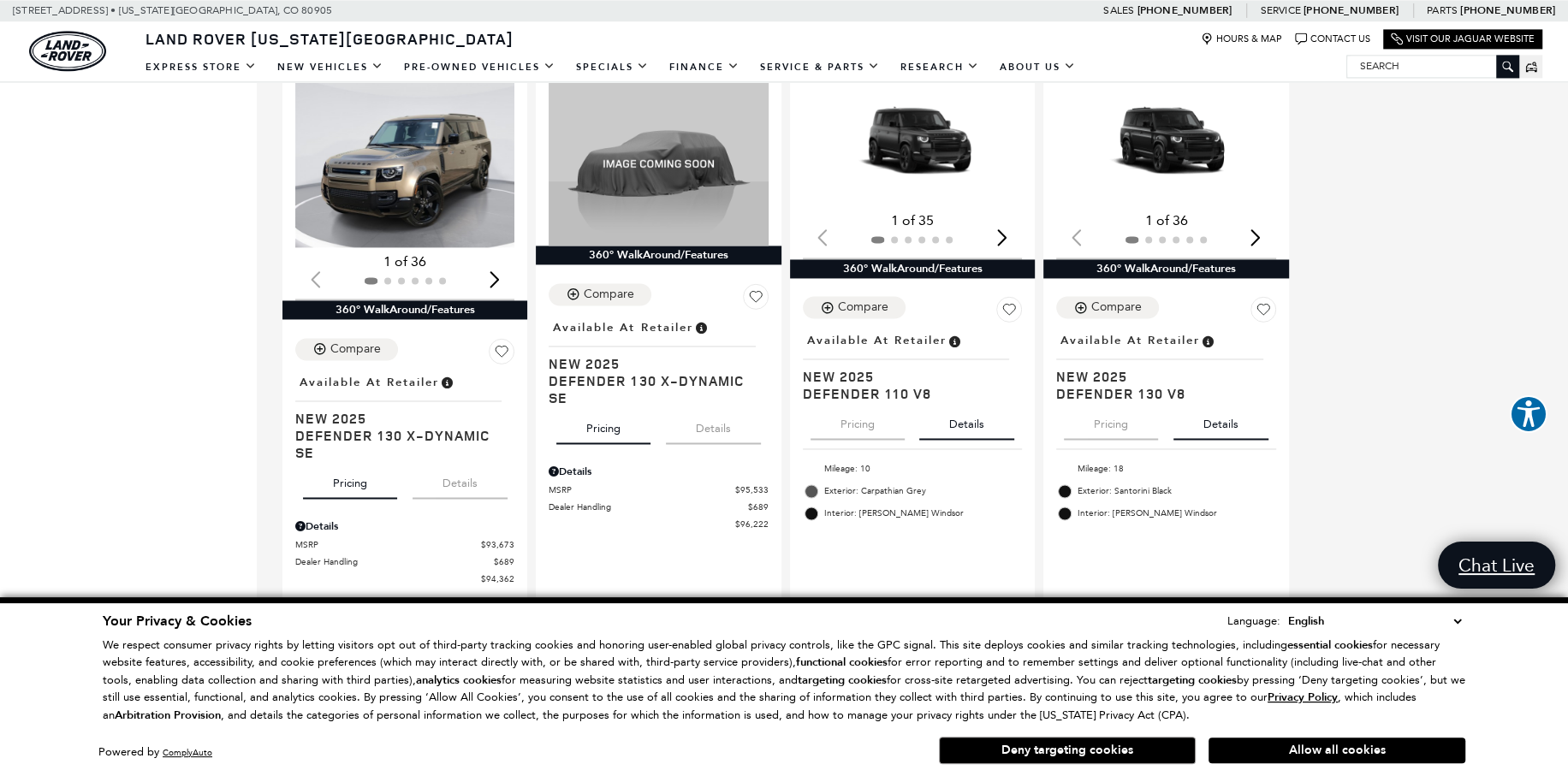
scroll to position [1711, 0]
